Goal: Book appointment/travel/reservation

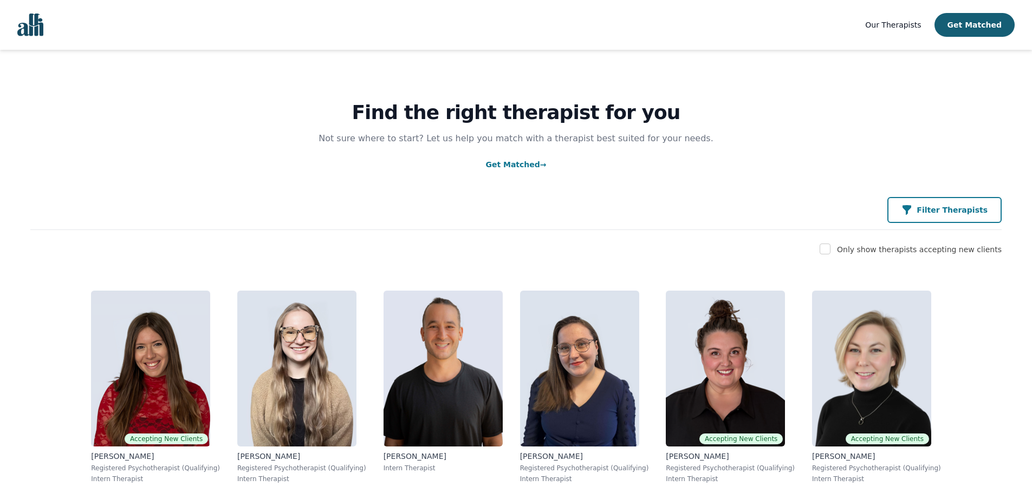
click at [946, 209] on p "Filter Therapists" at bounding box center [951, 210] width 71 height 11
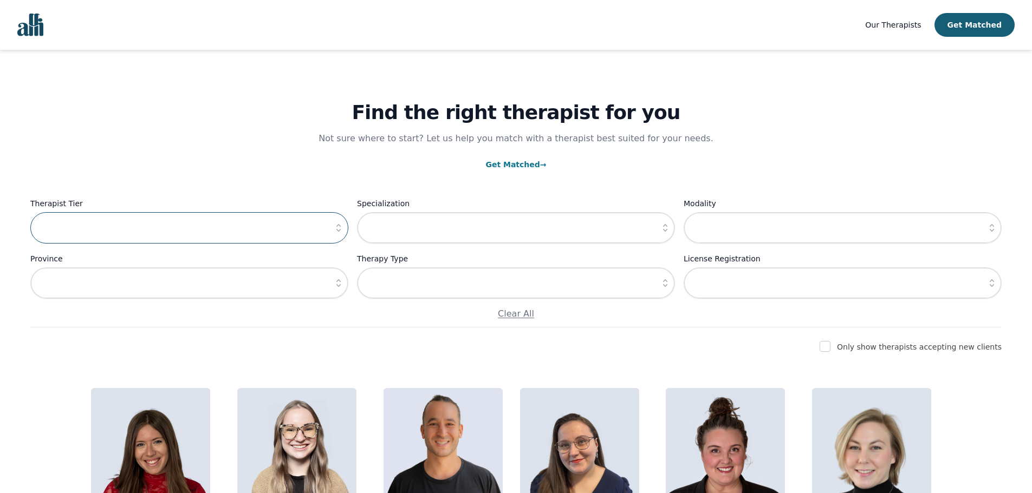
click at [307, 233] on input "text" at bounding box center [189, 227] width 318 height 31
click at [342, 224] on icon "button" at bounding box center [338, 228] width 11 height 11
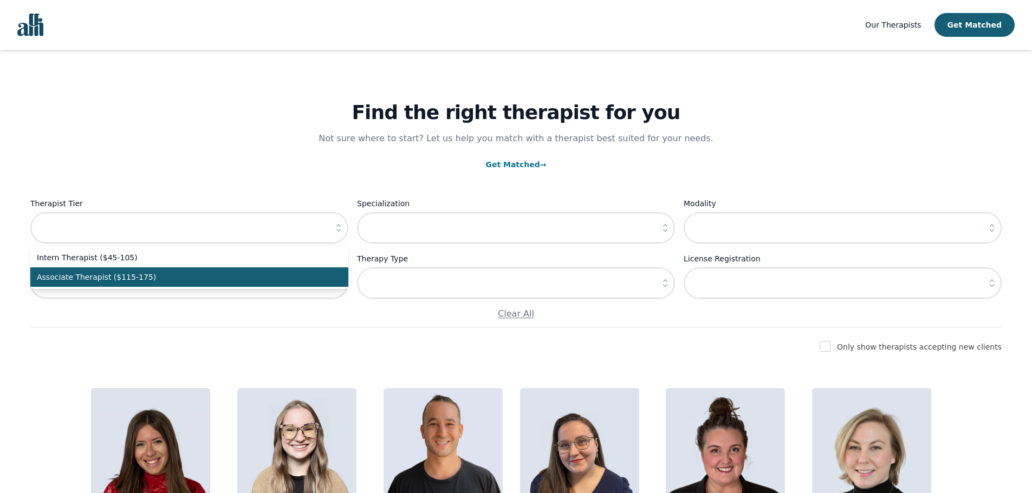
click at [231, 283] on span "Associate Therapist ($115-175)" at bounding box center [183, 277] width 292 height 11
type input "Associate Therapist ($115-175)"
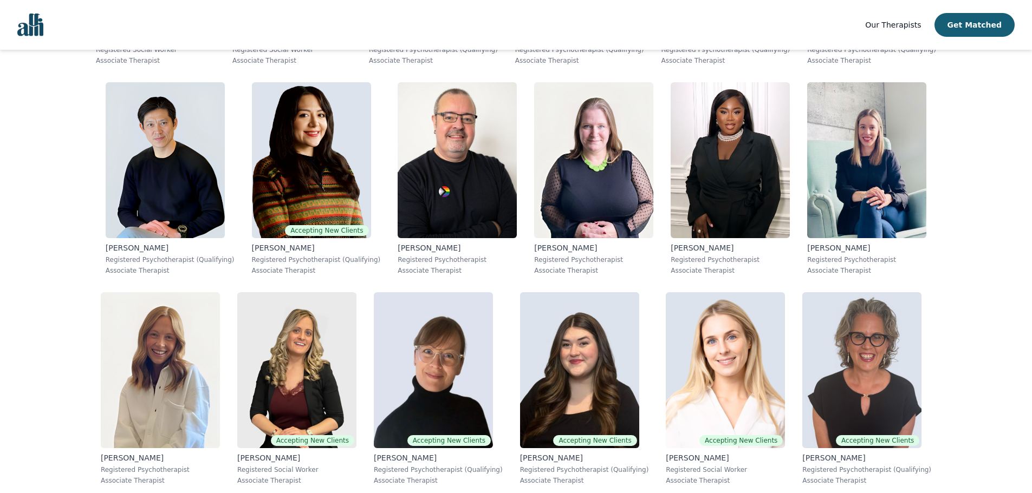
scroll to position [779, 0]
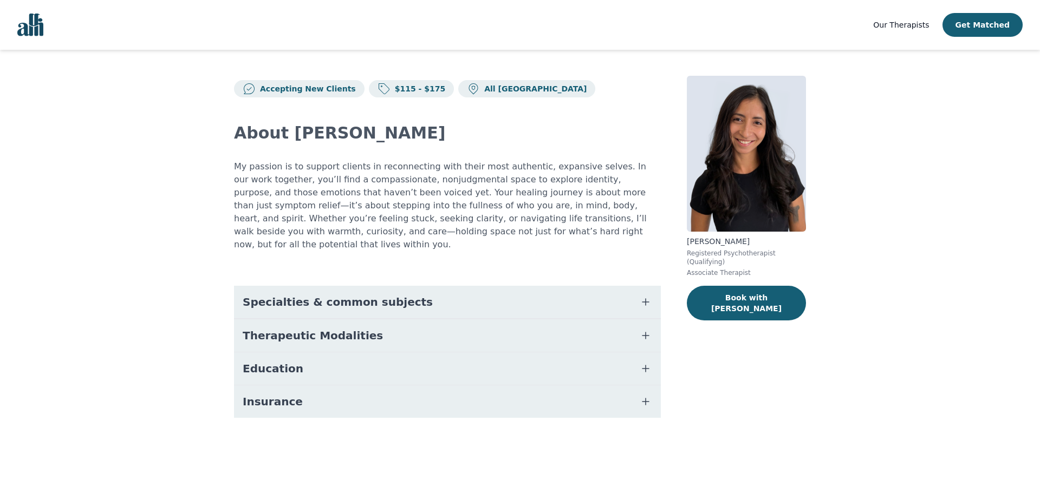
click at [646, 366] on icon "button" at bounding box center [645, 369] width 6 height 6
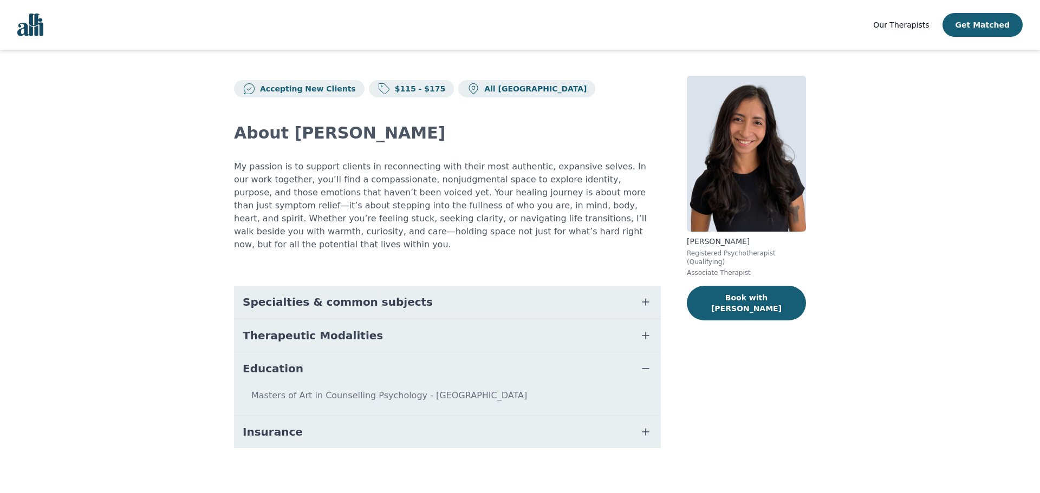
click at [648, 426] on icon "button" at bounding box center [645, 432] width 13 height 13
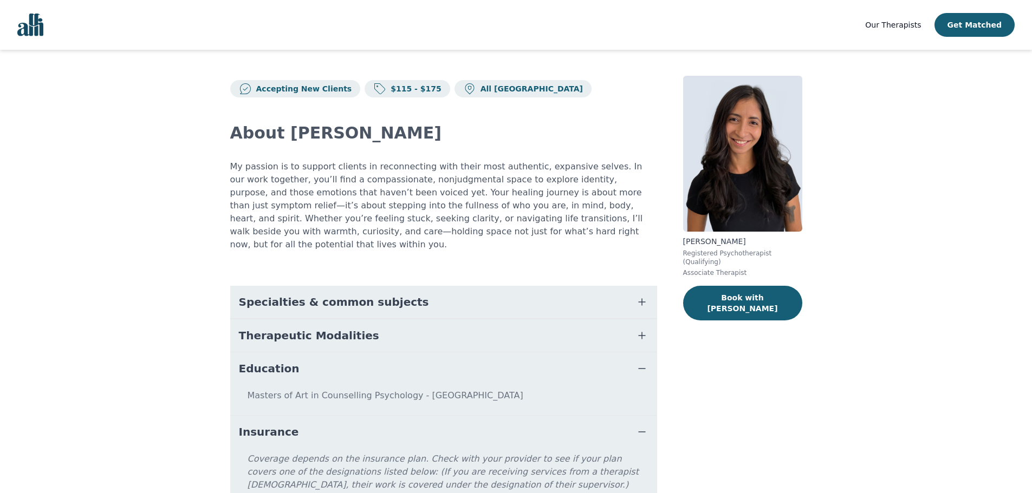
click at [640, 329] on icon "button" at bounding box center [641, 335] width 13 height 13
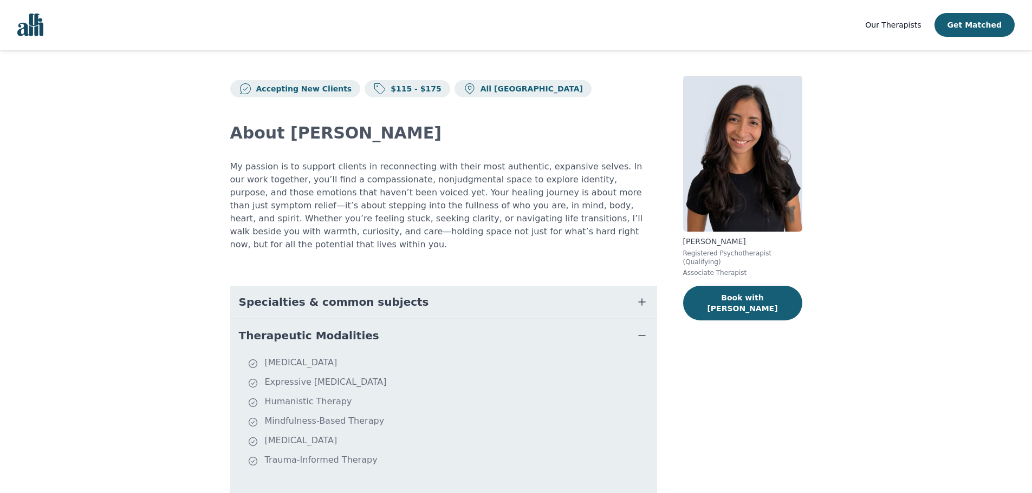
click at [641, 296] on icon "button" at bounding box center [641, 302] width 13 height 13
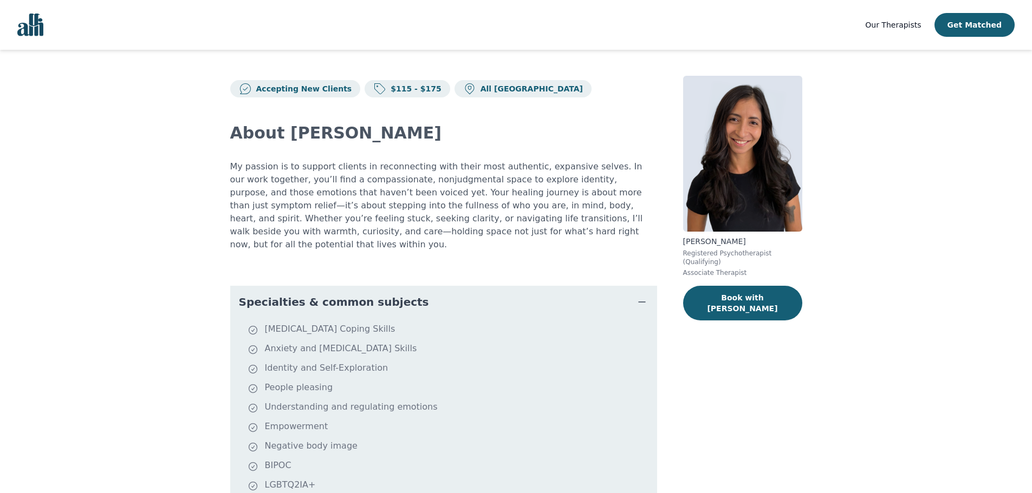
click at [644, 296] on icon "button" at bounding box center [641, 302] width 13 height 13
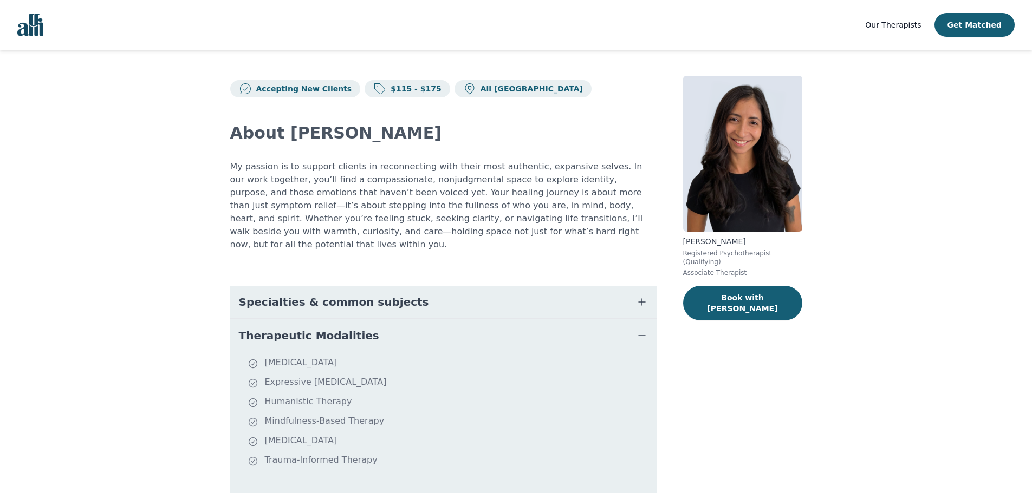
click at [646, 329] on icon "button" at bounding box center [641, 335] width 13 height 13
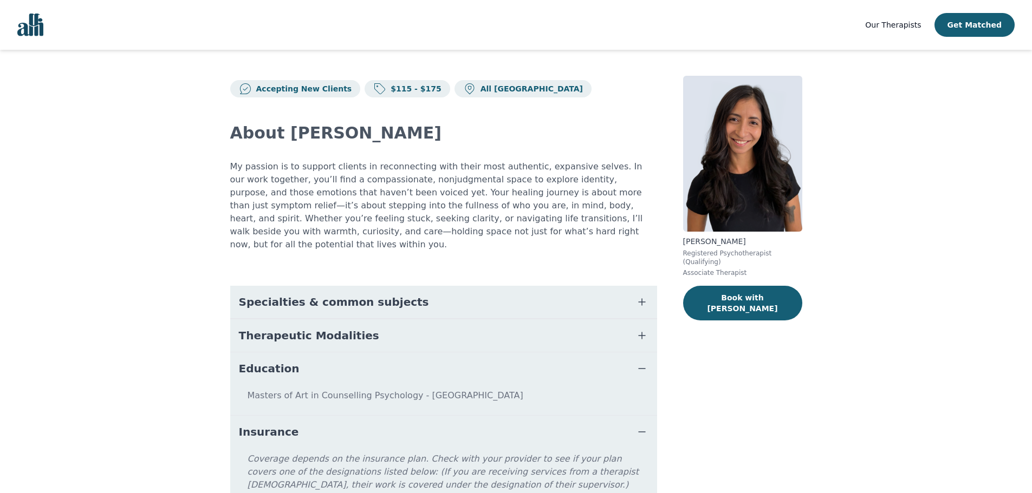
click at [642, 362] on icon "button" at bounding box center [641, 368] width 13 height 13
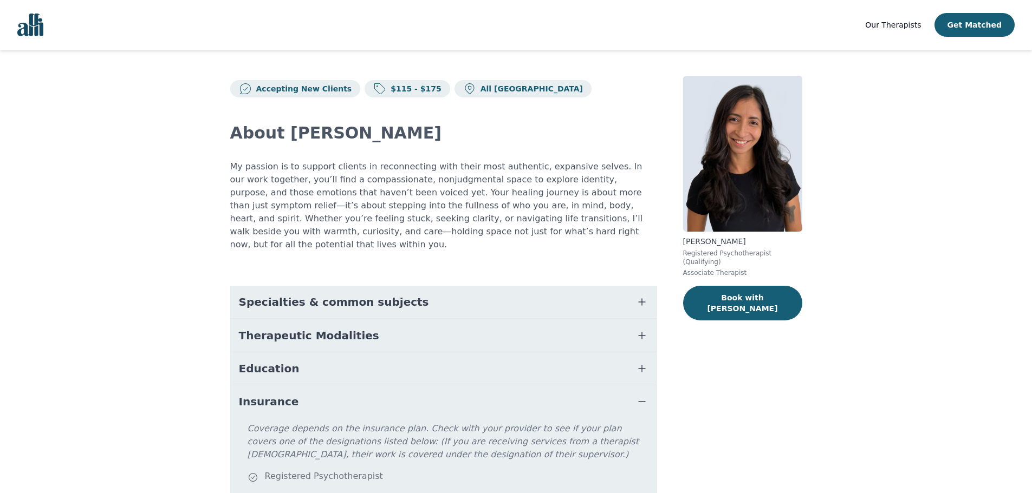
click at [642, 395] on icon "button" at bounding box center [641, 401] width 13 height 13
